Goal: Information Seeking & Learning: Learn about a topic

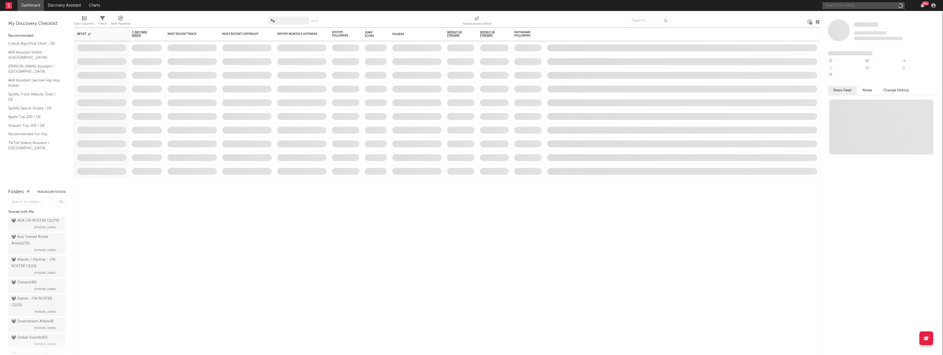
click at [856, 7] on input "text" at bounding box center [864, 5] width 82 height 7
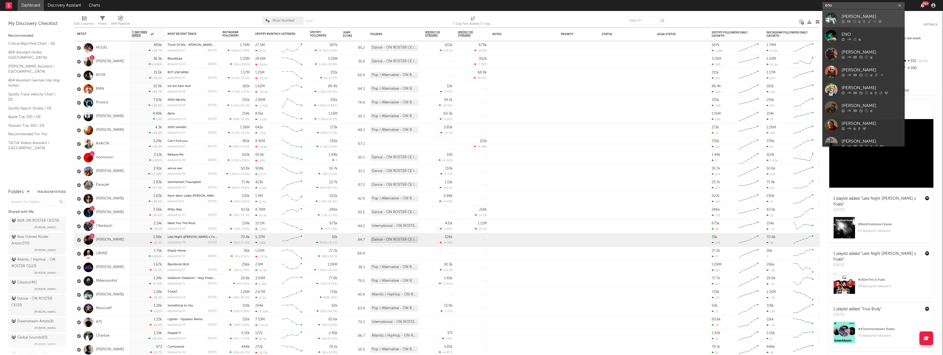
type input "eno"
click at [858, 13] on link "[PERSON_NAME]" at bounding box center [864, 18] width 82 height 18
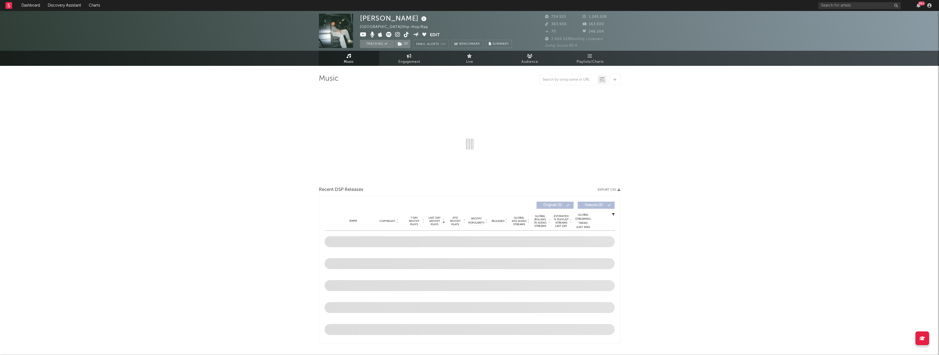
select select "6m"
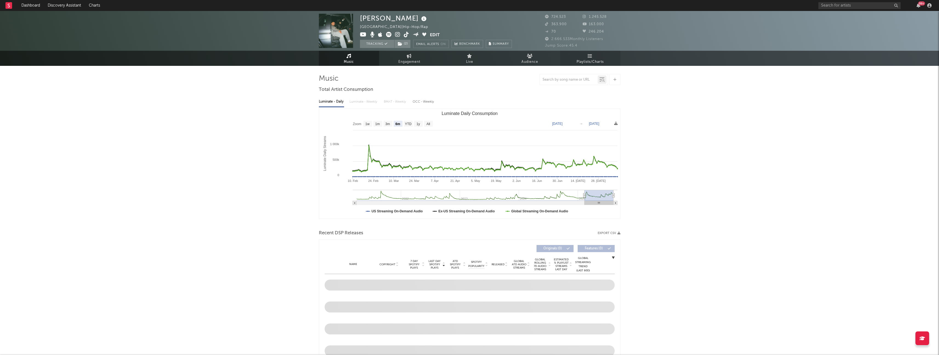
click at [591, 61] on span "Playlists/Charts" at bounding box center [590, 62] width 27 height 7
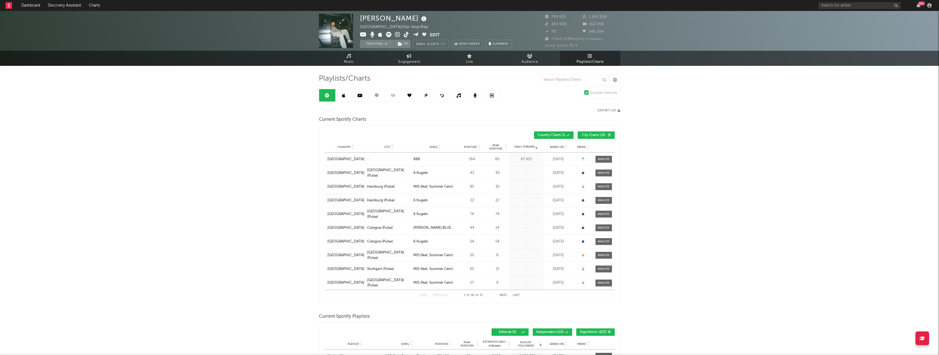
click at [596, 135] on span "City Charts ( 16 )" at bounding box center [593, 135] width 25 height 3
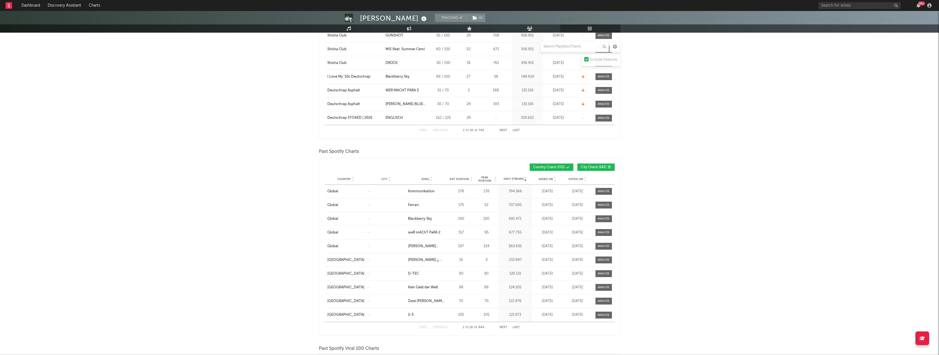
scroll to position [244, 0]
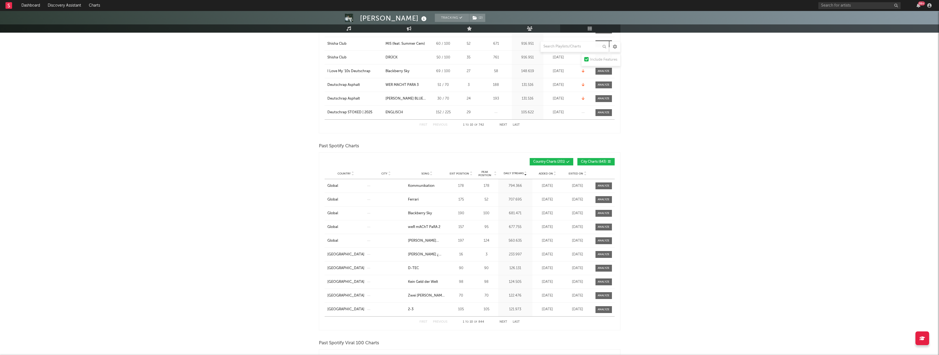
click at [590, 162] on span "City Charts ( 643 )" at bounding box center [594, 161] width 26 height 3
click at [562, 48] on input "text" at bounding box center [575, 46] width 69 height 11
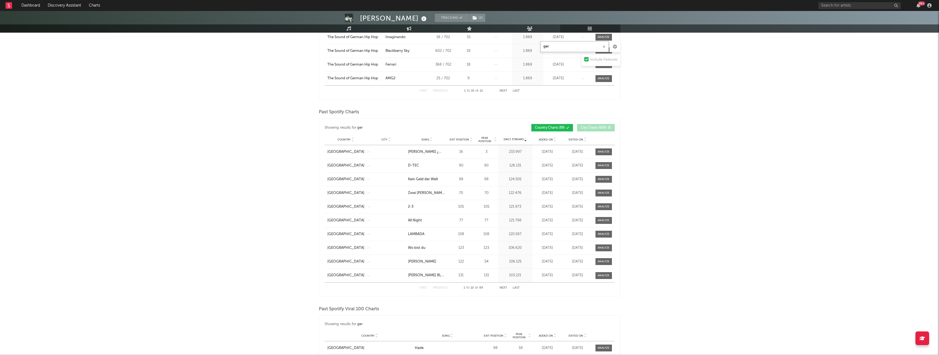
scroll to position [278, 0]
type input "ger"
click at [483, 138] on span "Peak Position" at bounding box center [484, 139] width 17 height 7
